Goal: Information Seeking & Learning: Learn about a topic

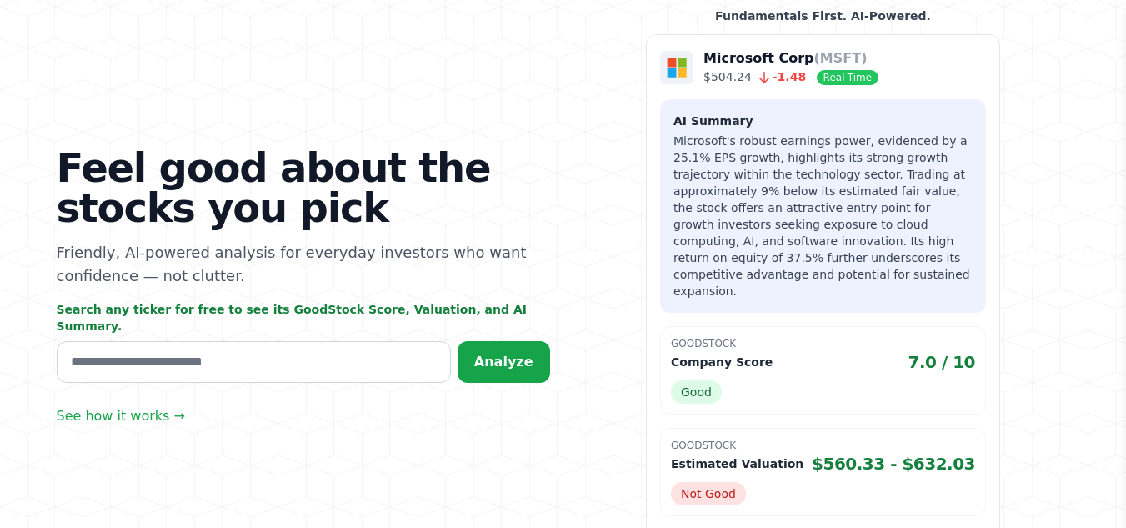
scroll to position [167, 0]
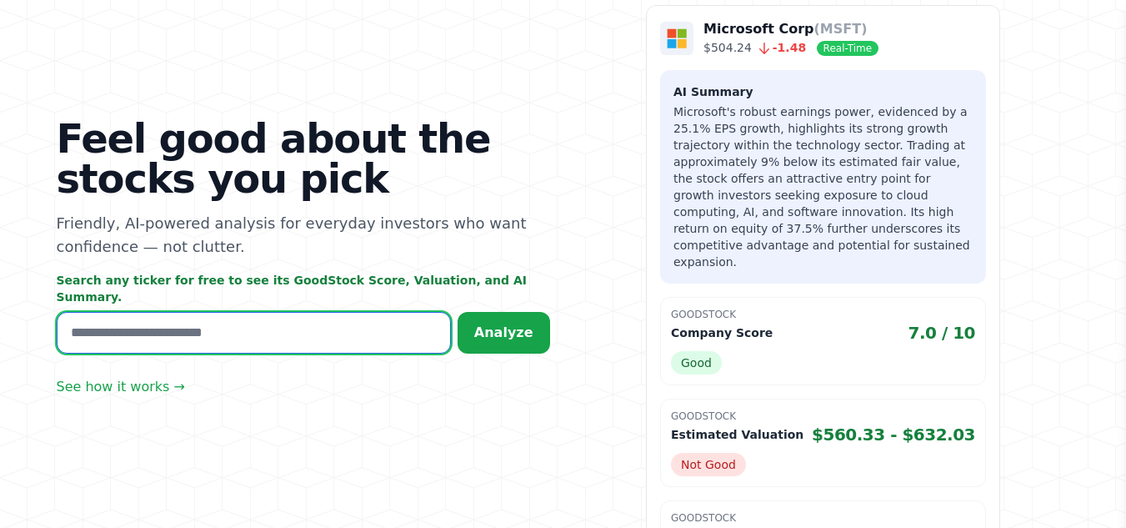
click at [171, 321] on input "text" at bounding box center [254, 333] width 394 height 42
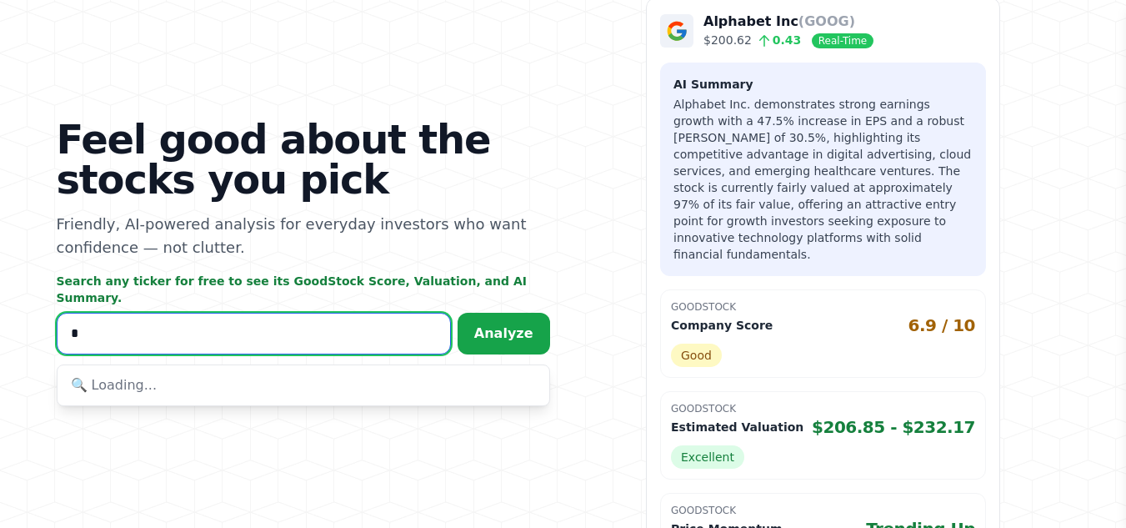
scroll to position [175, 0]
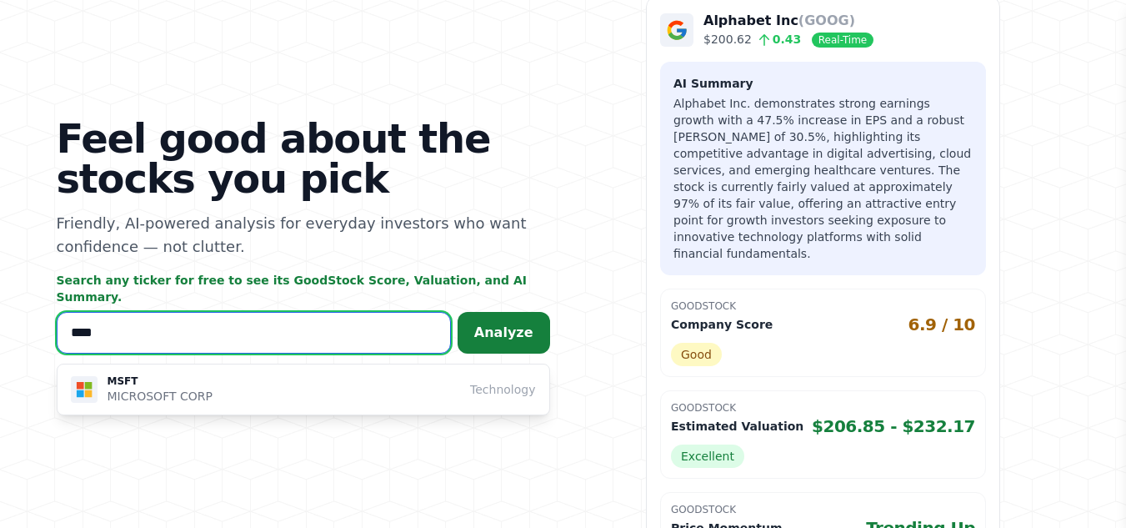
type input "****"
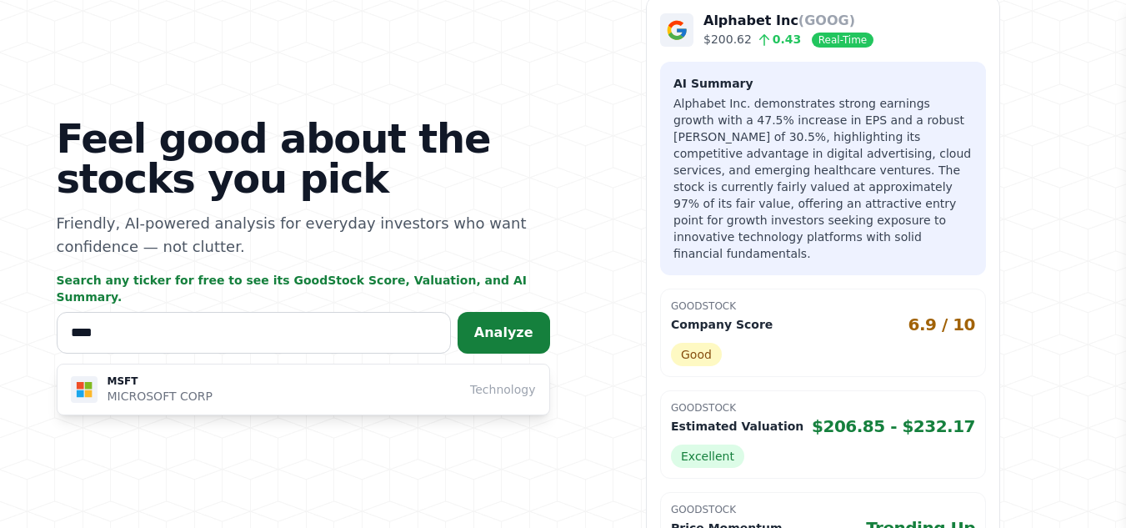
click at [529, 328] on span "Analyze" at bounding box center [503, 332] width 59 height 16
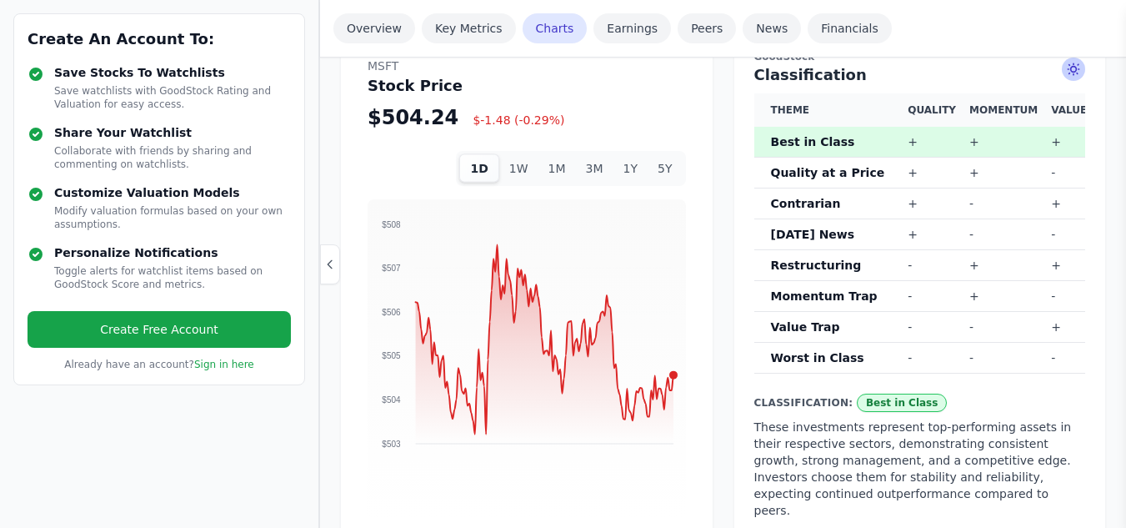
scroll to position [1000, 0]
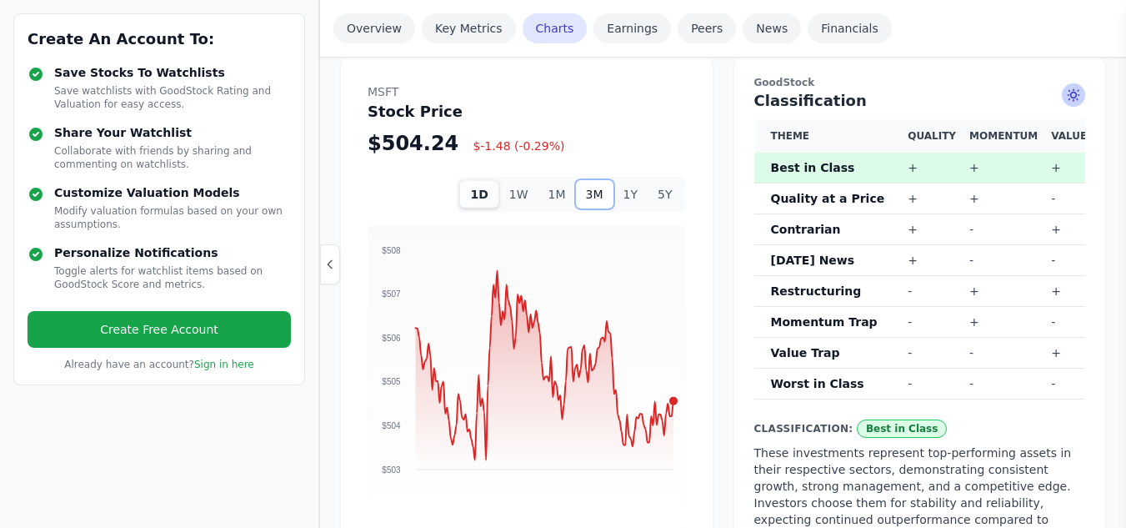
click at [603, 197] on button "3M" at bounding box center [595, 194] width 38 height 28
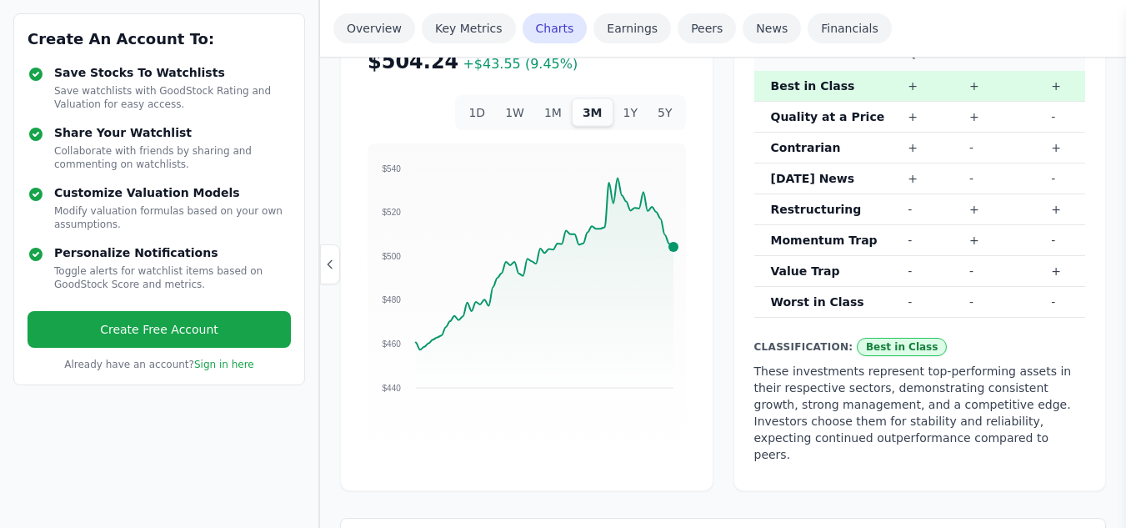
scroll to position [1084, 0]
drag, startPoint x: 704, startPoint y: 327, endPoint x: 666, endPoint y: 312, distance: 40.4
click at [666, 312] on foreignobject at bounding box center [527, 288] width 318 height 292
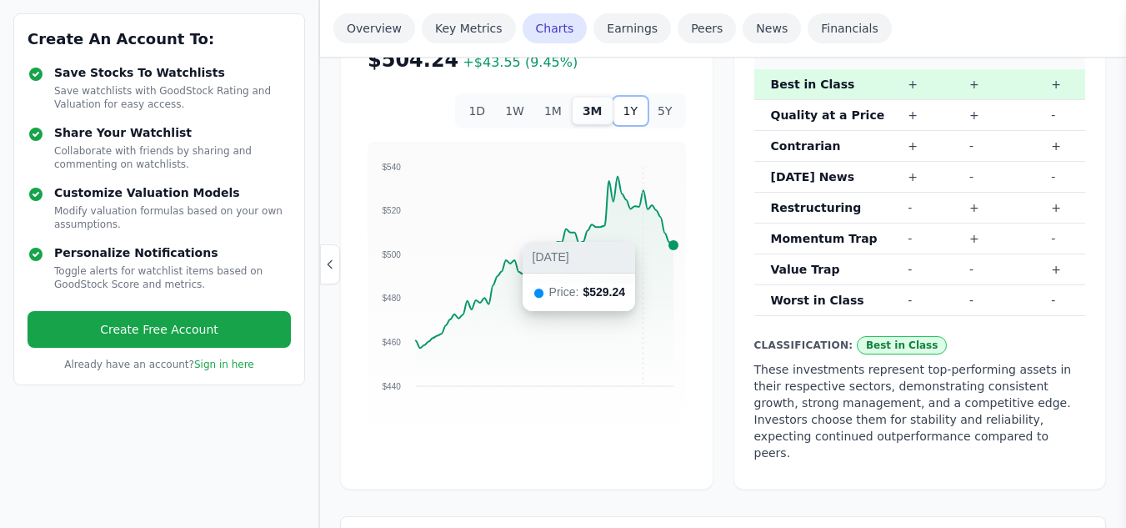
drag, startPoint x: 645, startPoint y: 312, endPoint x: 630, endPoint y: 108, distance: 204.0
click at [630, 108] on button "1Y" at bounding box center [631, 111] width 34 height 28
